Goal: Transaction & Acquisition: Purchase product/service

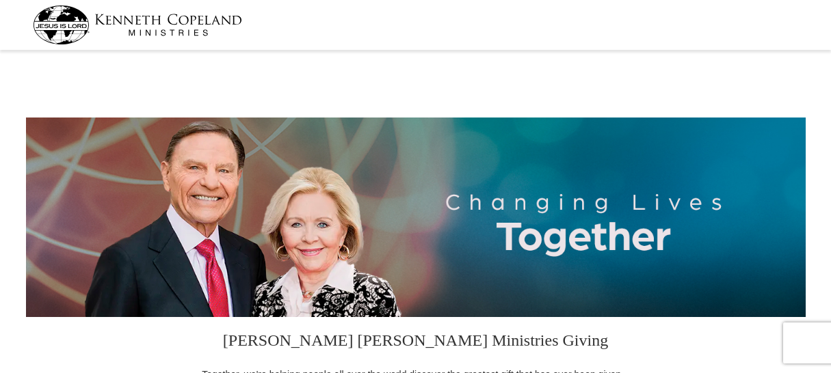
select select "AZ"
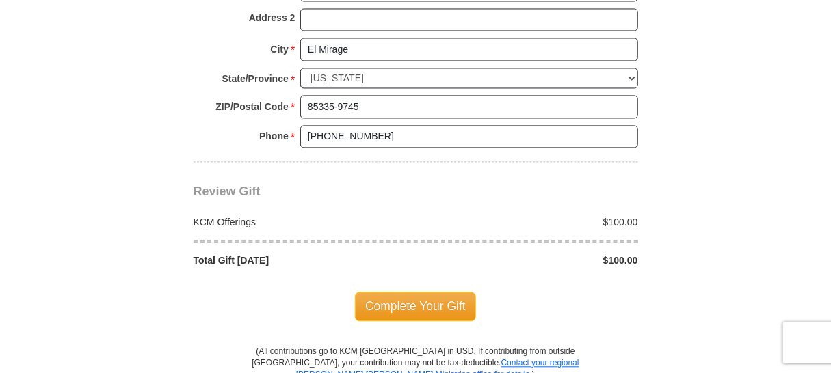
scroll to position [1139, 0]
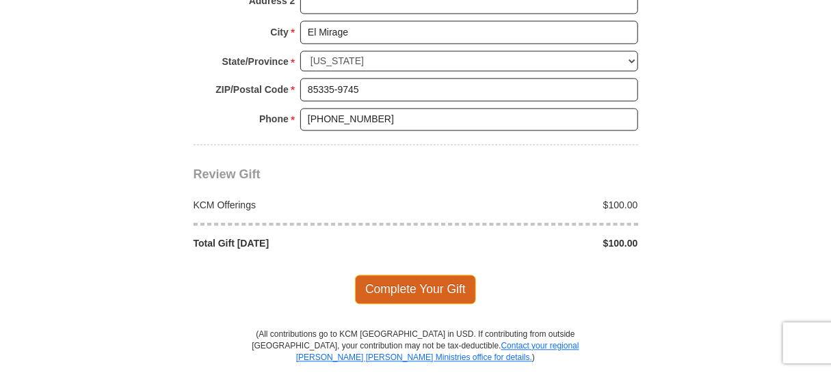
click at [392, 282] on span "Complete Your Gift" at bounding box center [415, 289] width 121 height 29
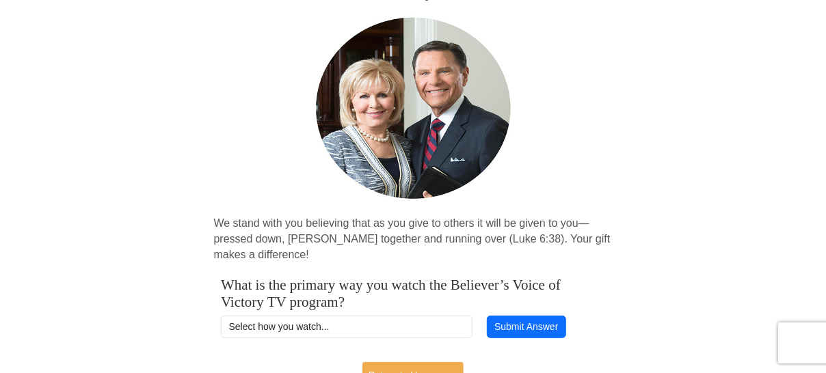
scroll to position [114, 0]
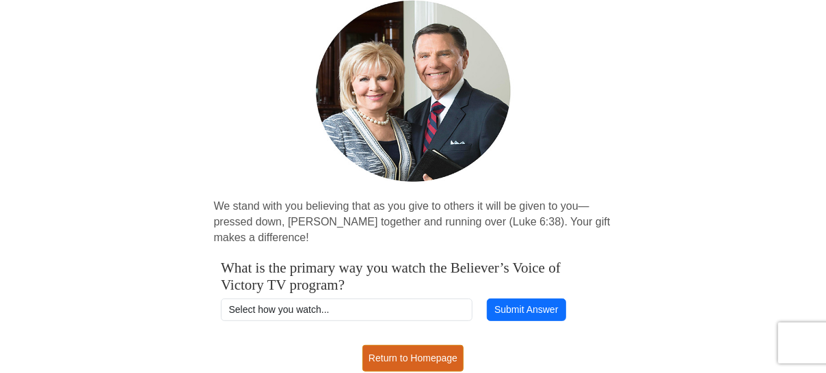
click at [421, 361] on link "Return to Homepage" at bounding box center [412, 358] width 101 height 27
